Goal: Information Seeking & Learning: Learn about a topic

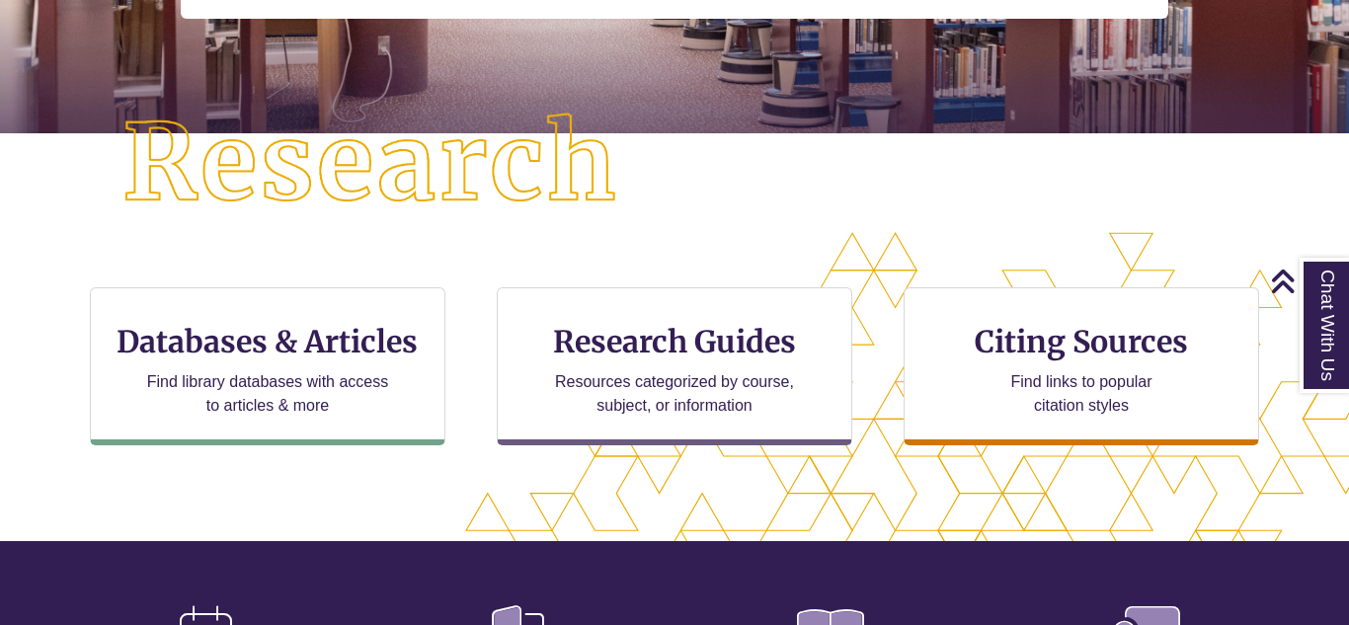
scroll to position [443, 0]
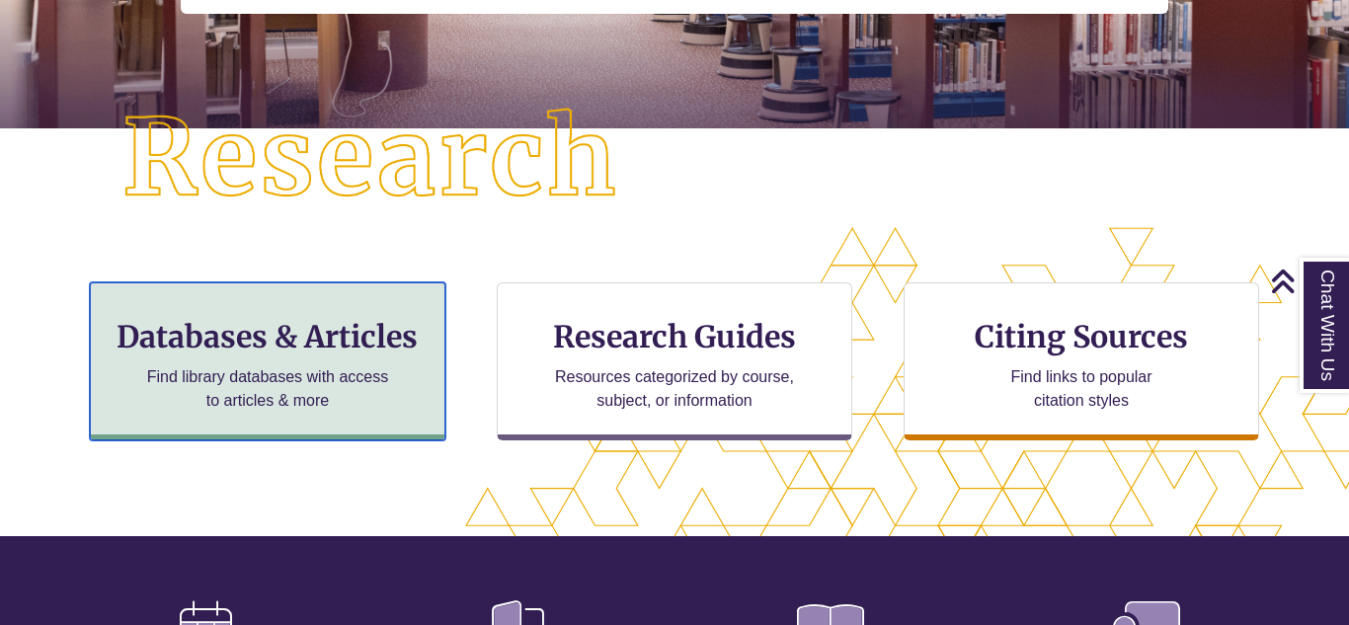
click at [291, 417] on div "Databases & Articles Find library databases with access to articles & more" at bounding box center [267, 361] width 355 height 158
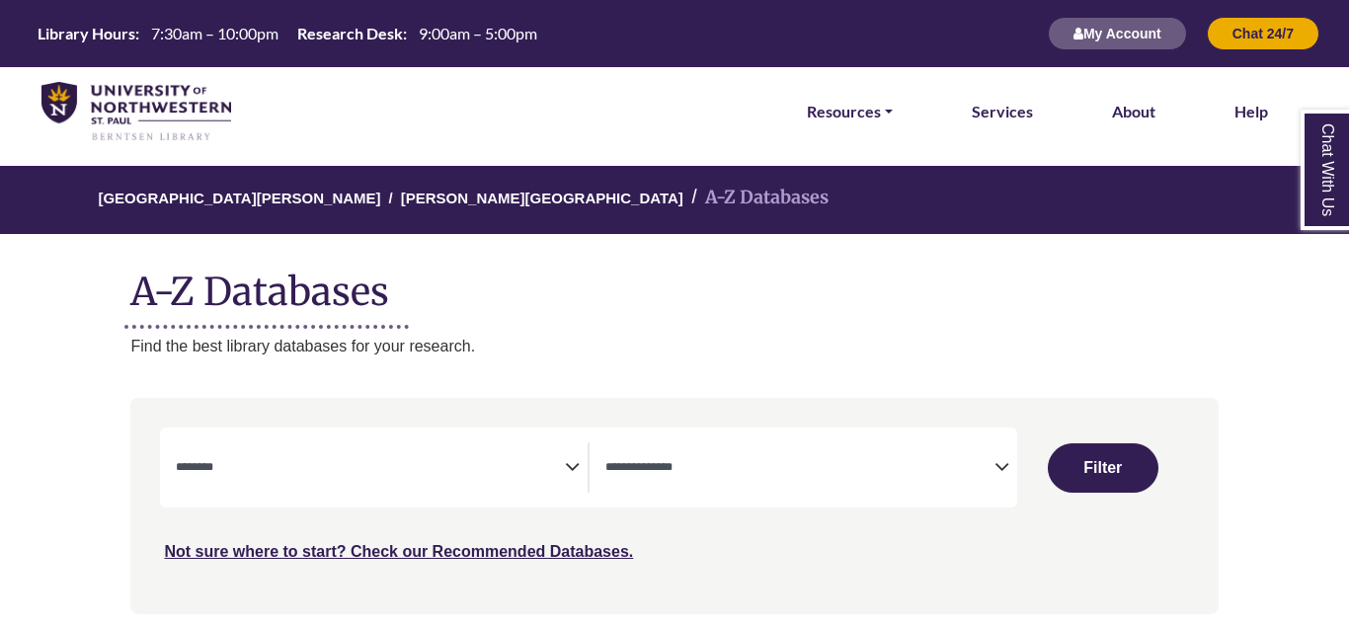
select select "Database Subject Filter"
select select "Database Types Filter"
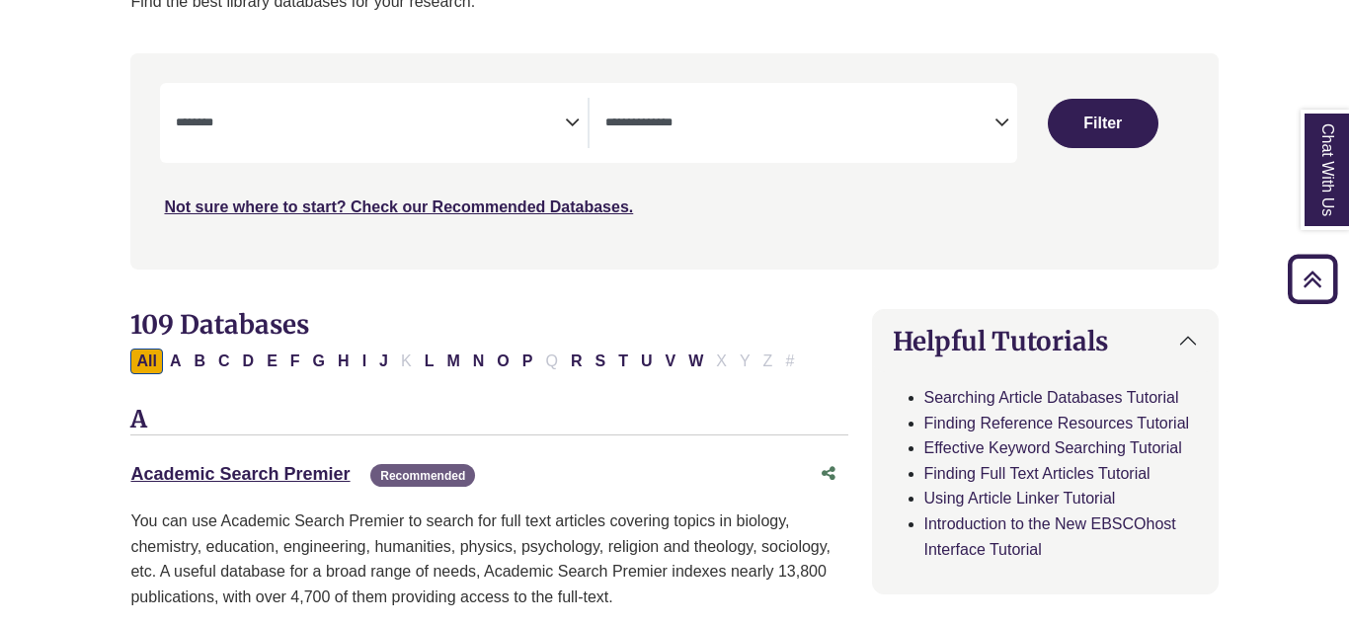
scroll to position [343, 0]
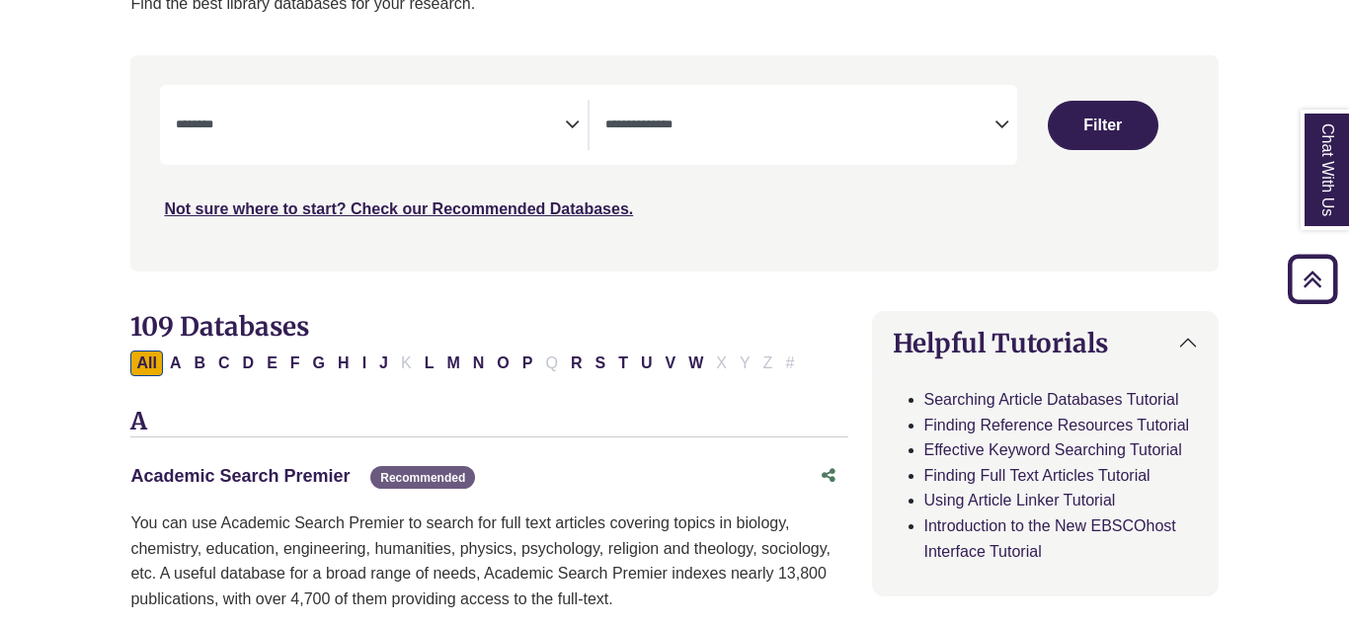
click at [175, 469] on link "Academic Search Premier This link opens in a new window" at bounding box center [239, 476] width 219 height 20
